Goal: Browse casually

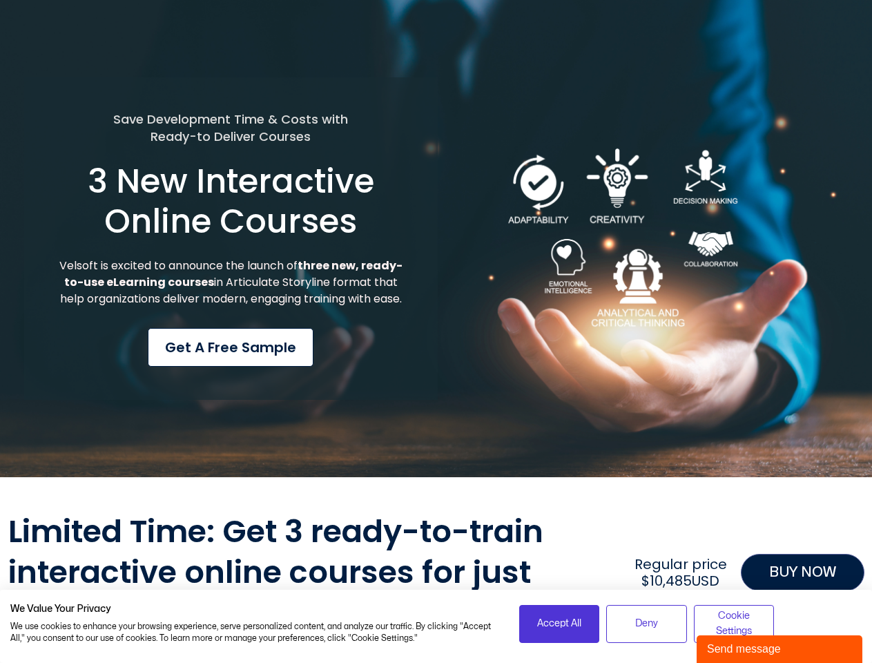
click at [436, 331] on div "Save Development Time & Costs with Ready-to Deliver Courses 3 New Interactive O…" at bounding box center [231, 238] width 414 height 323
click at [559, 623] on span "Accept All" at bounding box center [559, 623] width 44 height 15
click at [646, 623] on span "Deny" at bounding box center [646, 623] width 23 height 15
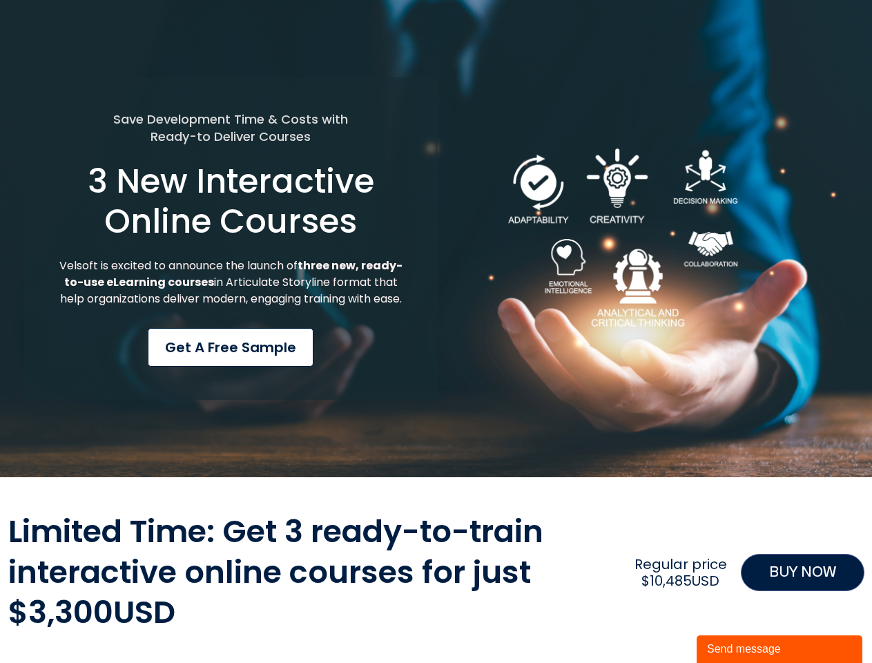
click at [734, 623] on div "Limited Time: Get 3 ready-to-train interactive online courses for just $3,300US…" at bounding box center [436, 573] width 856 height 122
click at [780, 649] on div "Send message" at bounding box center [779, 649] width 145 height 17
